Goal: Book appointment/travel/reservation

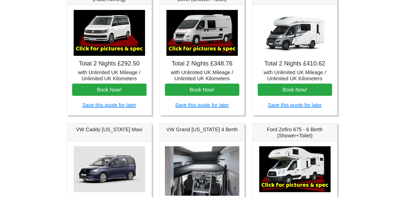
scroll to position [77, 0]
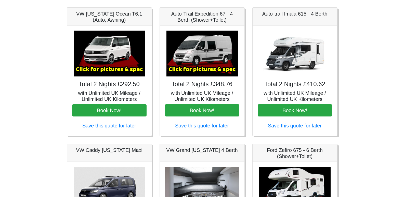
click at [295, 63] on img at bounding box center [294, 54] width 71 height 46
click at [293, 63] on img at bounding box center [294, 54] width 71 height 46
click at [298, 80] on div "Total 2 Nights £410.62 with Unlimited UK Mileage / Unlimited UK Kilometers Book…" at bounding box center [295, 81] width 85 height 110
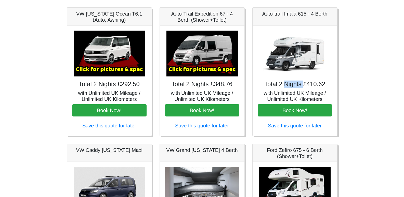
click at [295, 57] on img at bounding box center [294, 54] width 71 height 46
click at [205, 62] on img at bounding box center [202, 54] width 71 height 46
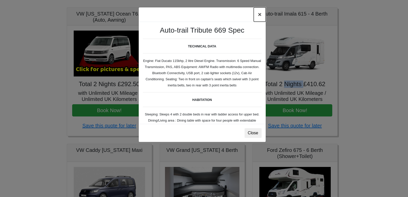
click at [259, 17] on button "×" at bounding box center [260, 14] width 12 height 14
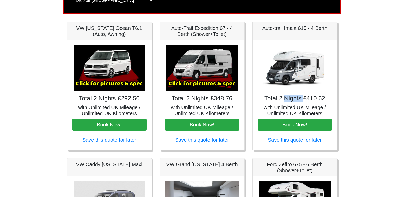
scroll to position [57, 0]
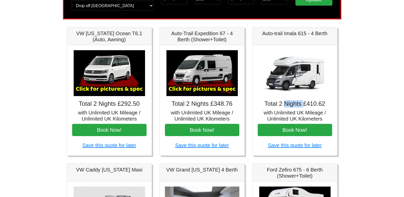
click at [306, 82] on img at bounding box center [294, 73] width 71 height 46
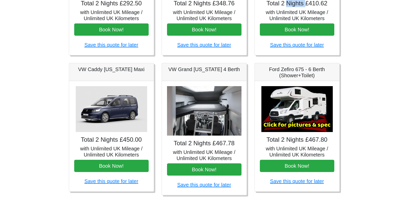
scroll to position [159, 0]
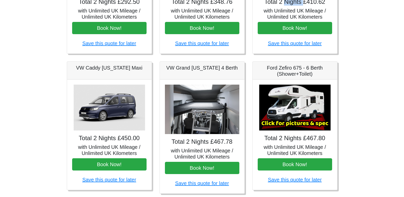
click at [294, 114] on img at bounding box center [294, 108] width 71 height 46
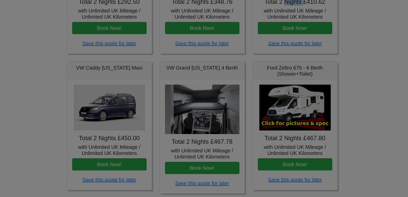
click at [294, 114] on body "CENTRAL RESERVATIONS FOR ALL ENQUIRIES [PHONE_NUMBER] Easicampers Booking : Sea…" at bounding box center [204, 95] width 408 height 509
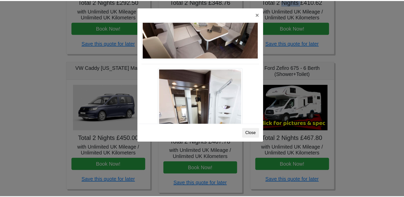
scroll to position [185, 0]
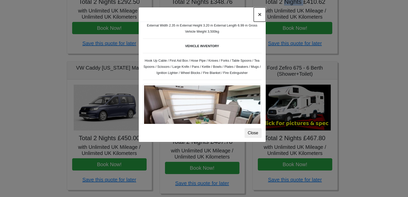
click at [259, 15] on button "×" at bounding box center [260, 14] width 12 height 14
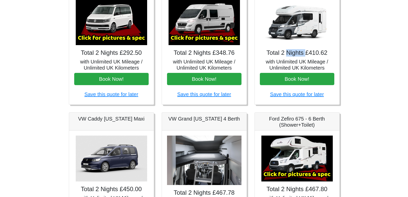
scroll to position [57, 0]
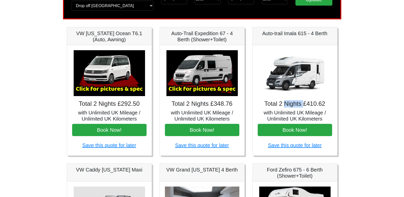
click at [110, 77] on img at bounding box center [109, 73] width 71 height 46
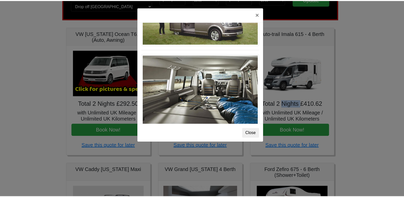
scroll to position [556, 0]
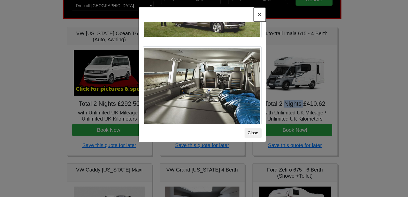
click at [259, 15] on button "×" at bounding box center [260, 14] width 12 height 14
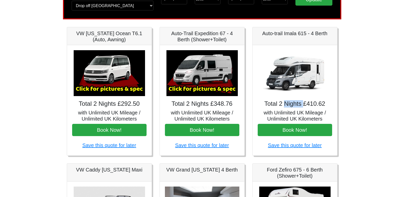
click at [294, 74] on img at bounding box center [294, 73] width 71 height 46
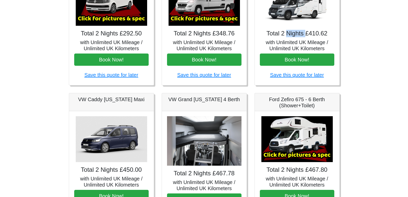
scroll to position [184, 0]
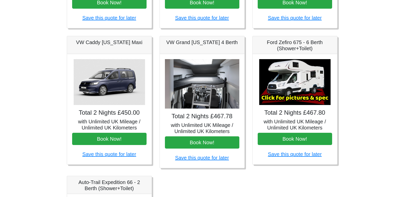
click at [308, 80] on img at bounding box center [294, 82] width 71 height 46
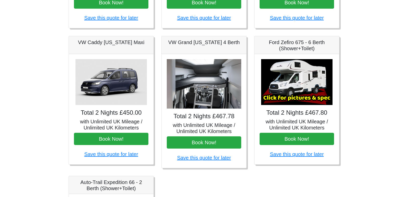
click at [308, 80] on body "CENTRAL RESERVATIONS FOR ALL ENQUIRIES [PHONE_NUMBER] Easicampers Booking : Sea…" at bounding box center [204, 70] width 408 height 509
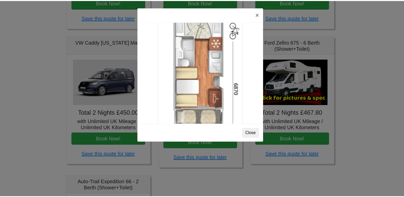
scroll to position [849, 0]
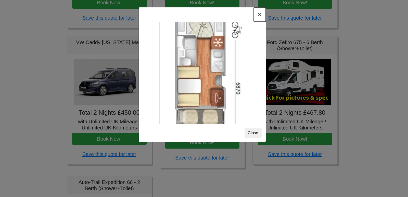
click at [259, 16] on button "×" at bounding box center [260, 14] width 12 height 14
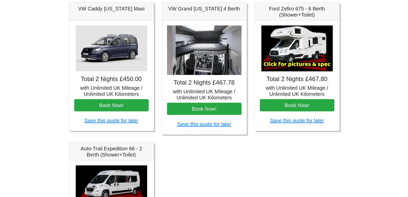
scroll to position [261, 0]
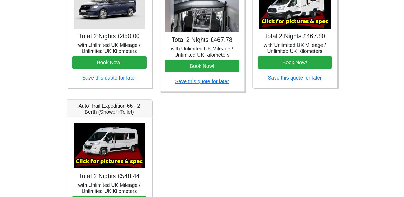
click at [112, 149] on img at bounding box center [109, 146] width 71 height 46
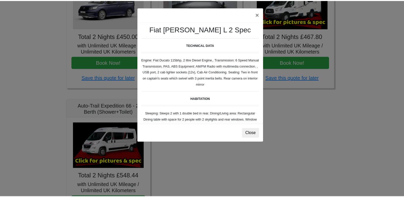
scroll to position [0, 0]
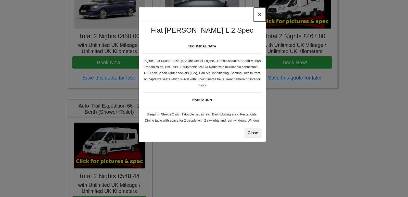
click at [259, 15] on button "×" at bounding box center [260, 14] width 12 height 14
